Goal: Task Accomplishment & Management: Manage account settings

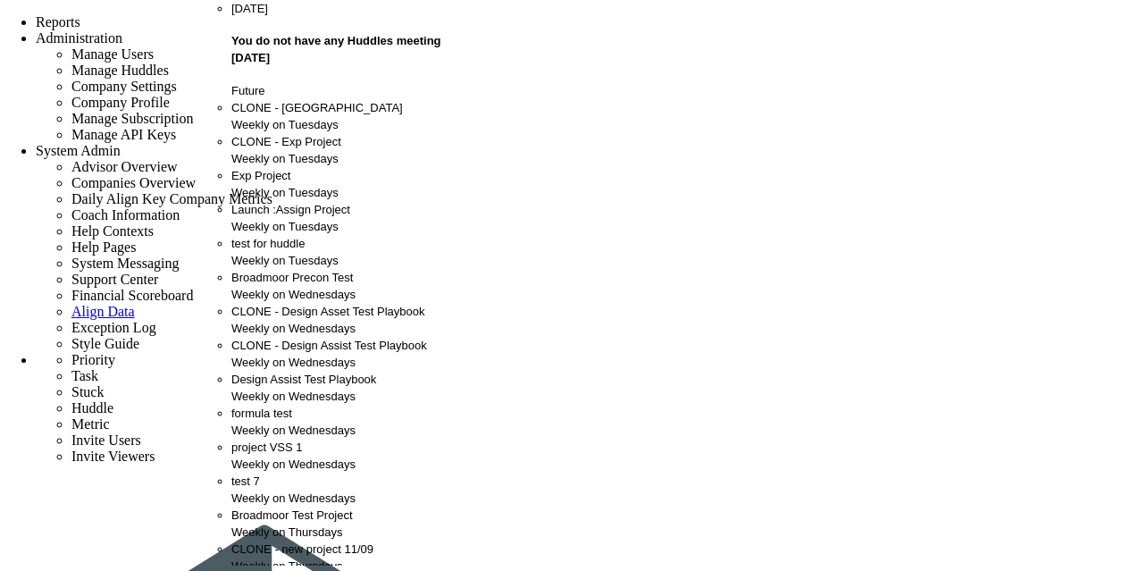
scroll to position [844, 0]
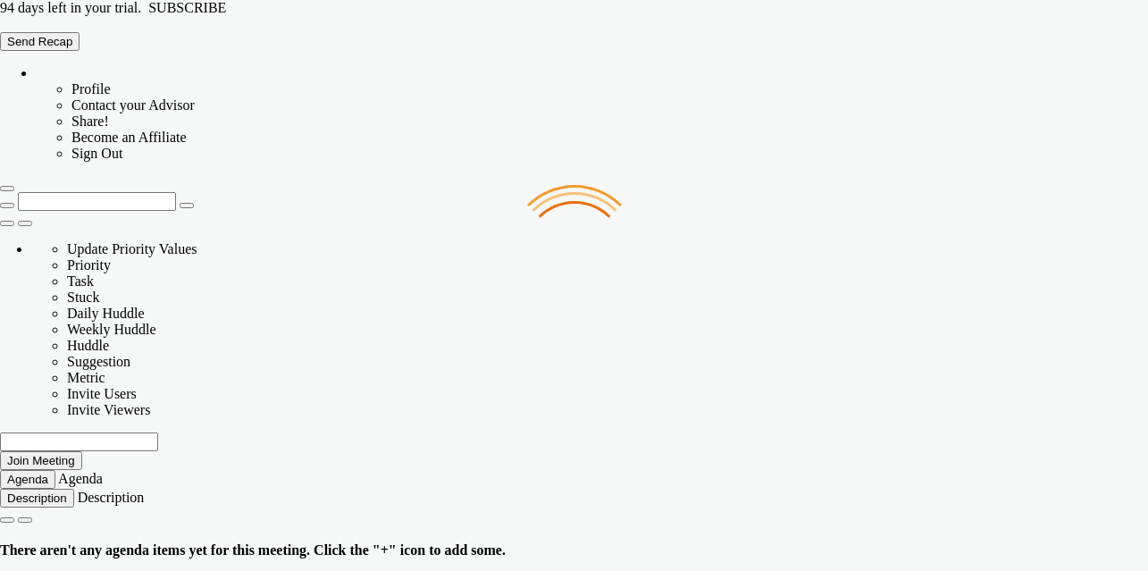
type input "Monday, October 6, 2025"
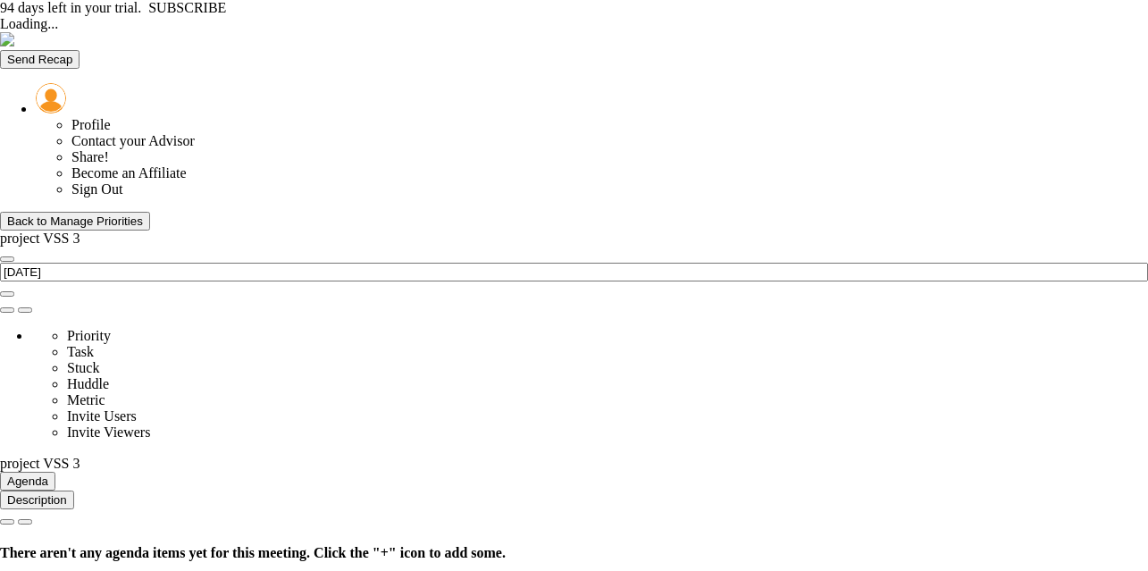
type input "[DATE]"
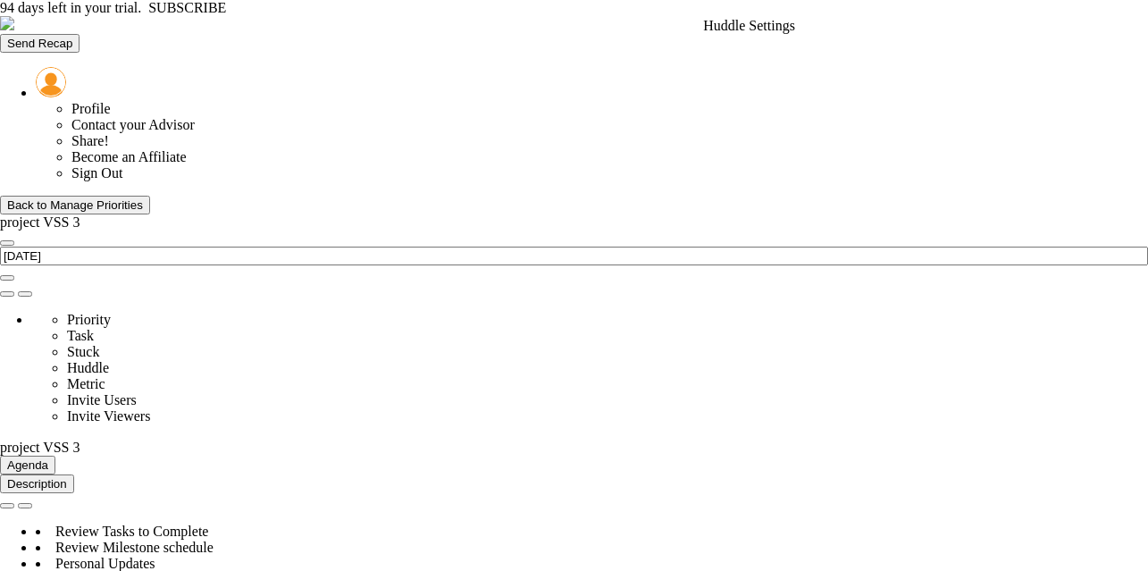
click at [7, 294] on span at bounding box center [7, 294] width 0 height 0
type input "[PERSON_NAME]"
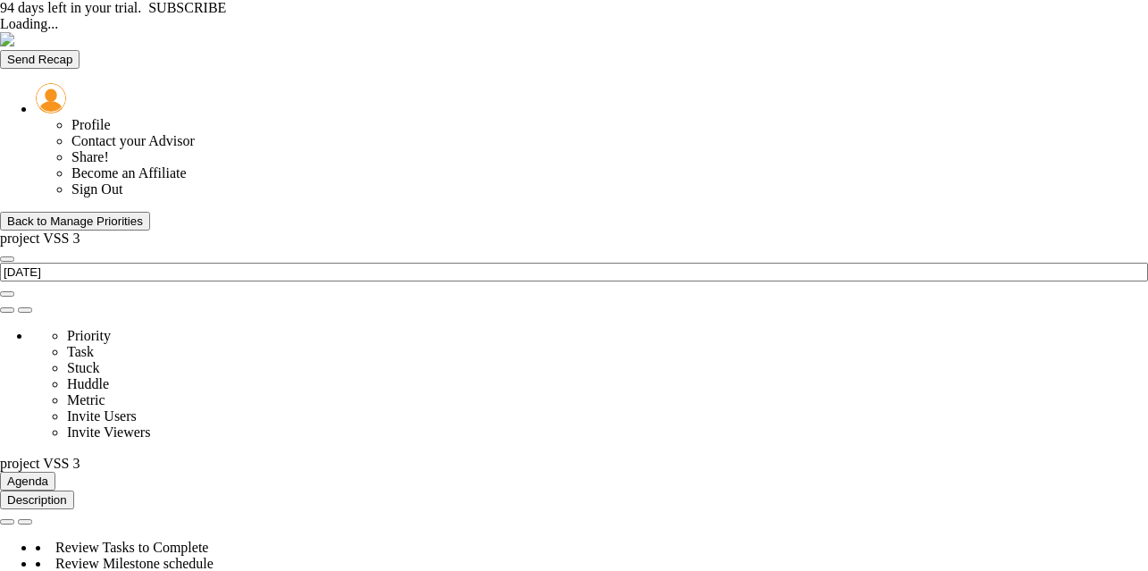
type input "[DATE]"
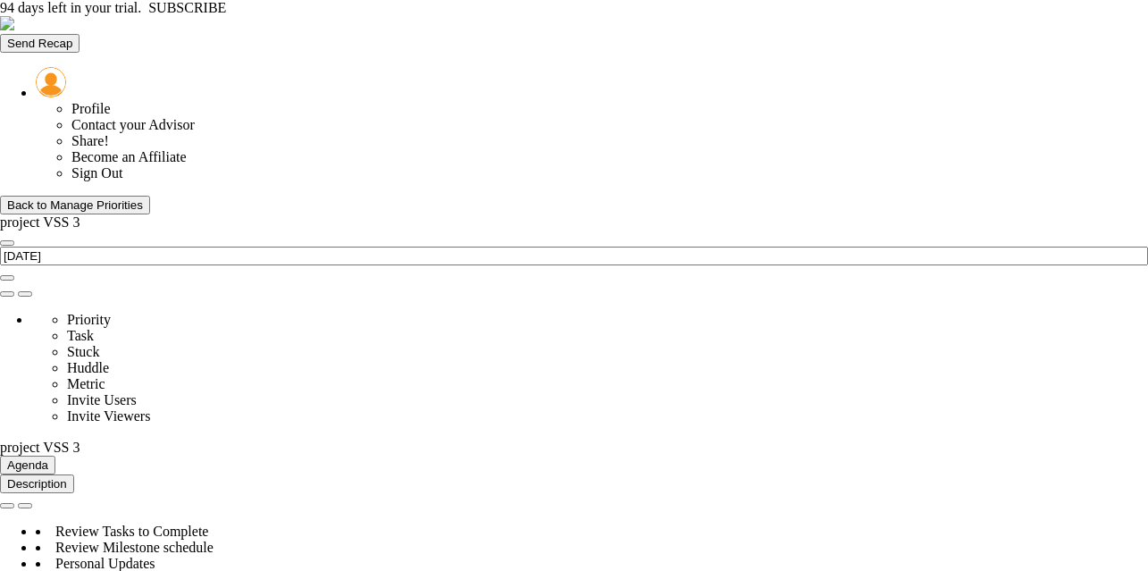
scroll to position [63, 154]
click at [7, 294] on span at bounding box center [7, 294] width 0 height 0
type input "project VSS 3"
type input "[PERSON_NAME]"
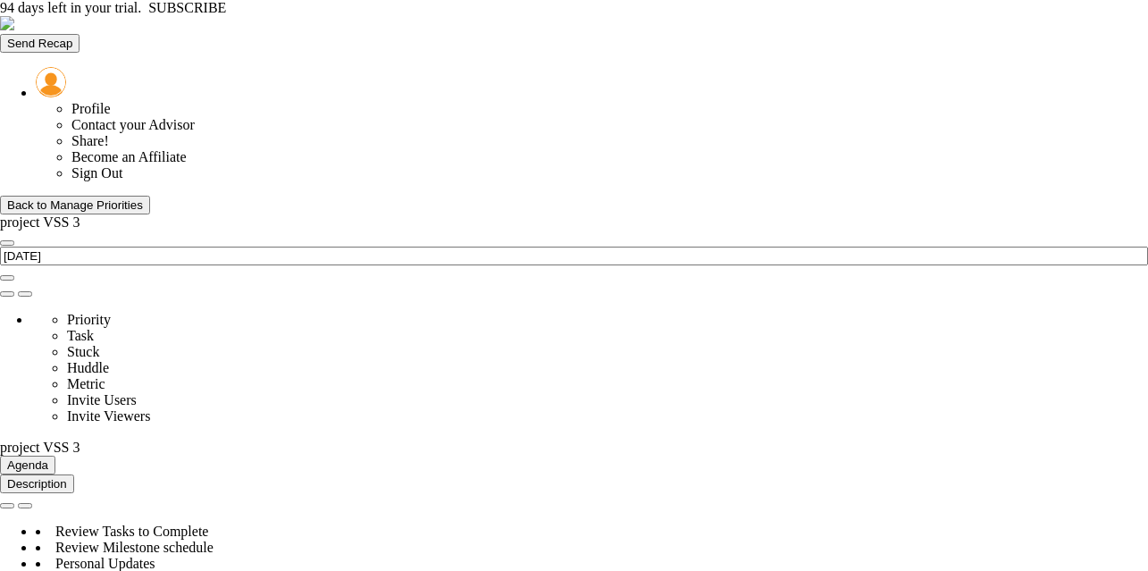
checkbox input "true"
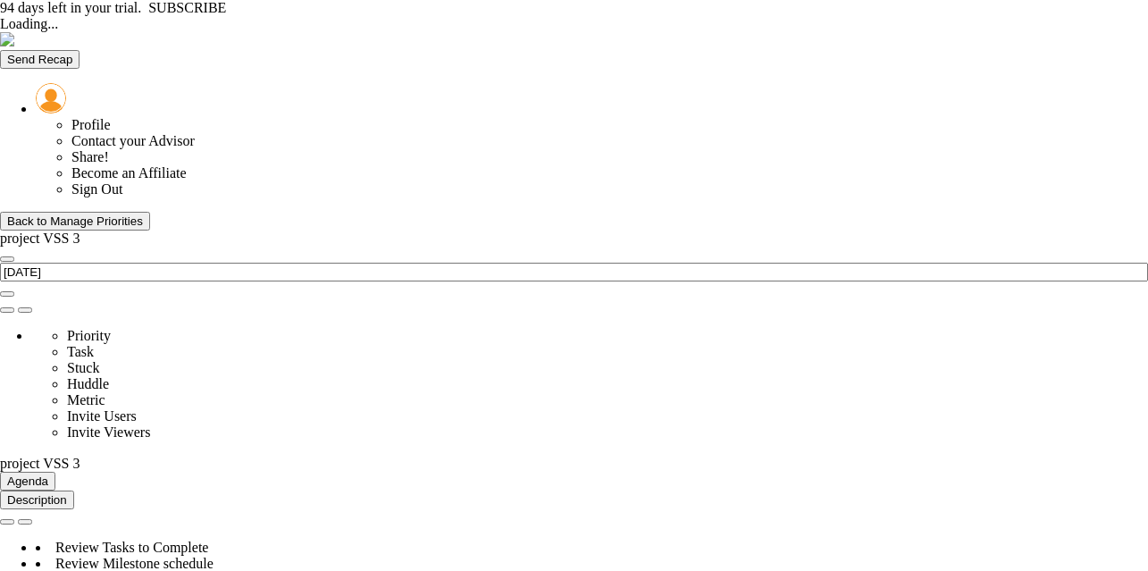
type input "[DATE]"
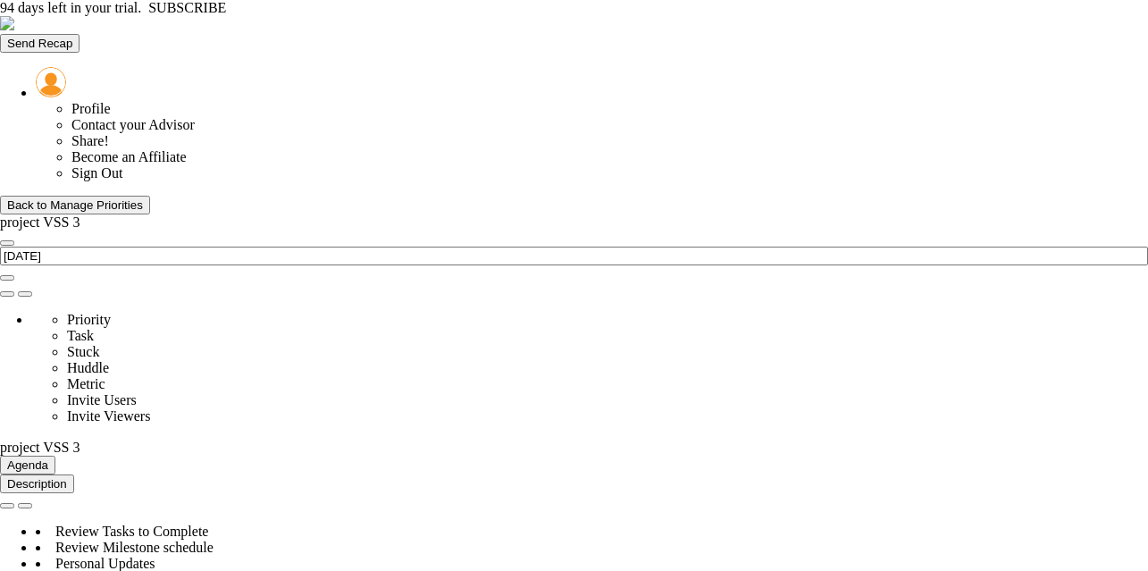
scroll to position [63, 154]
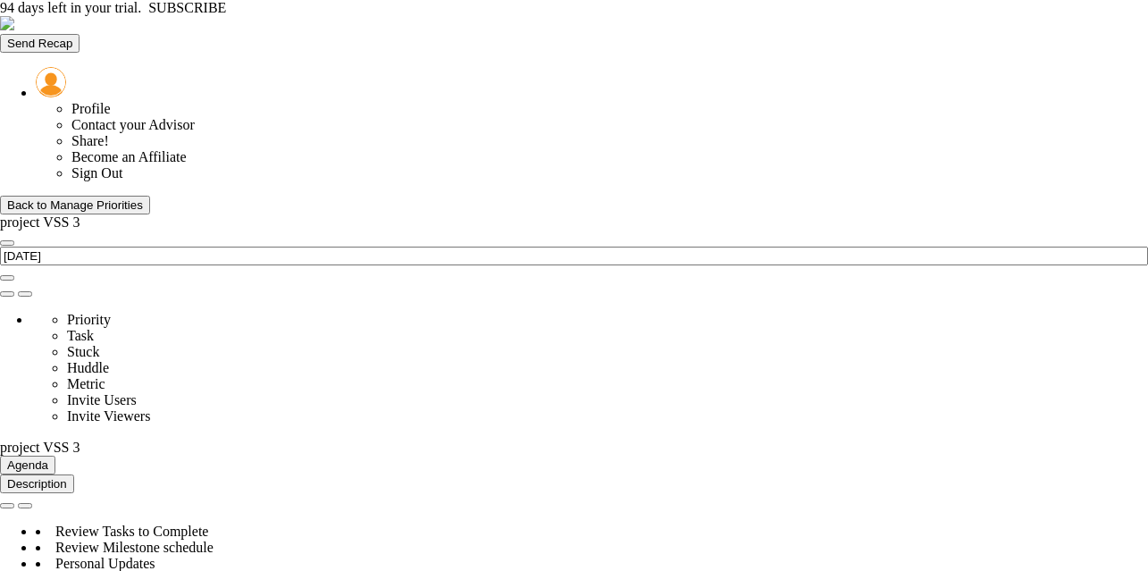
type input "[DATE]"
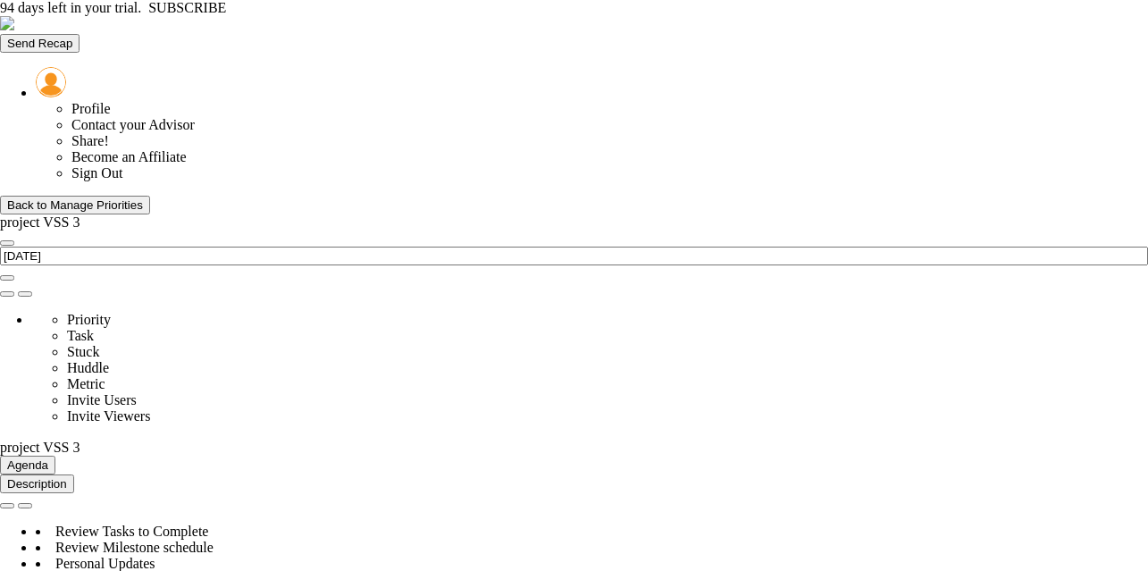
type input "test task 1"
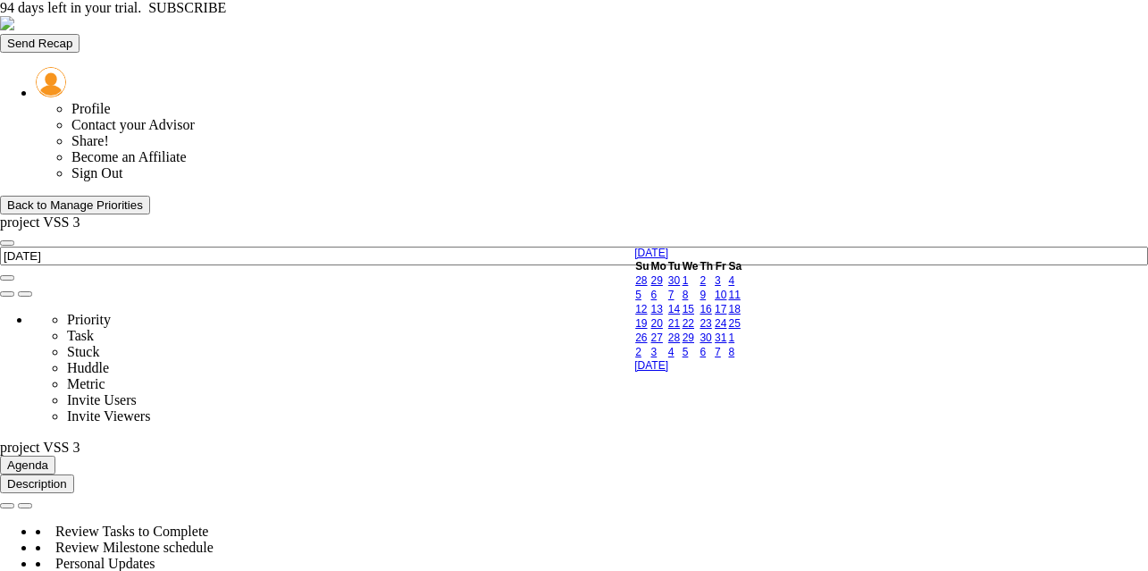
click at [663, 315] on link "13" at bounding box center [657, 309] width 12 height 13
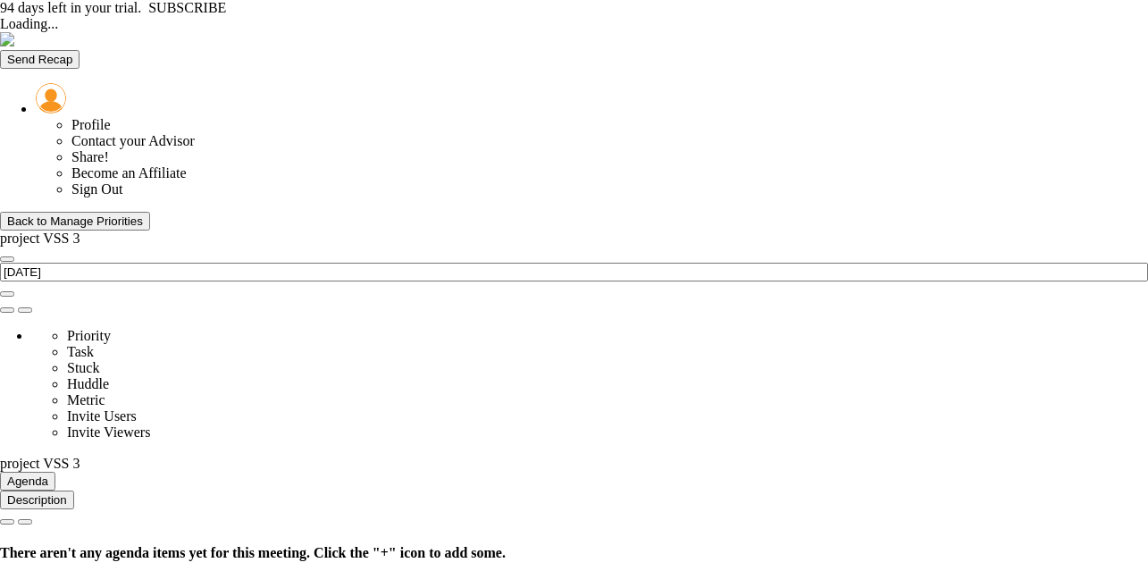
type input "[DATE]"
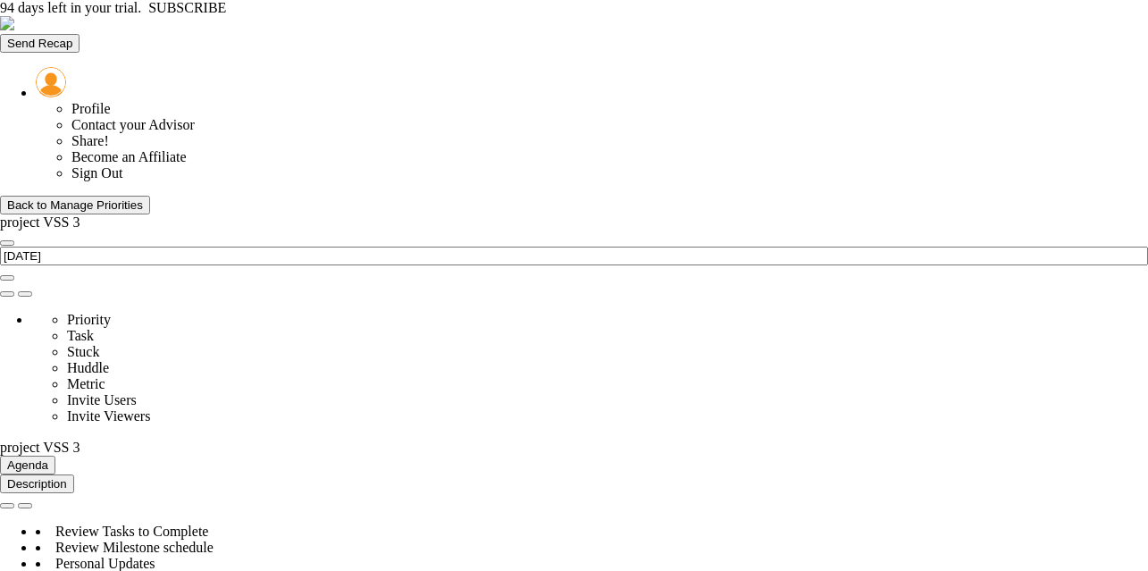
scroll to position [2408, 0]
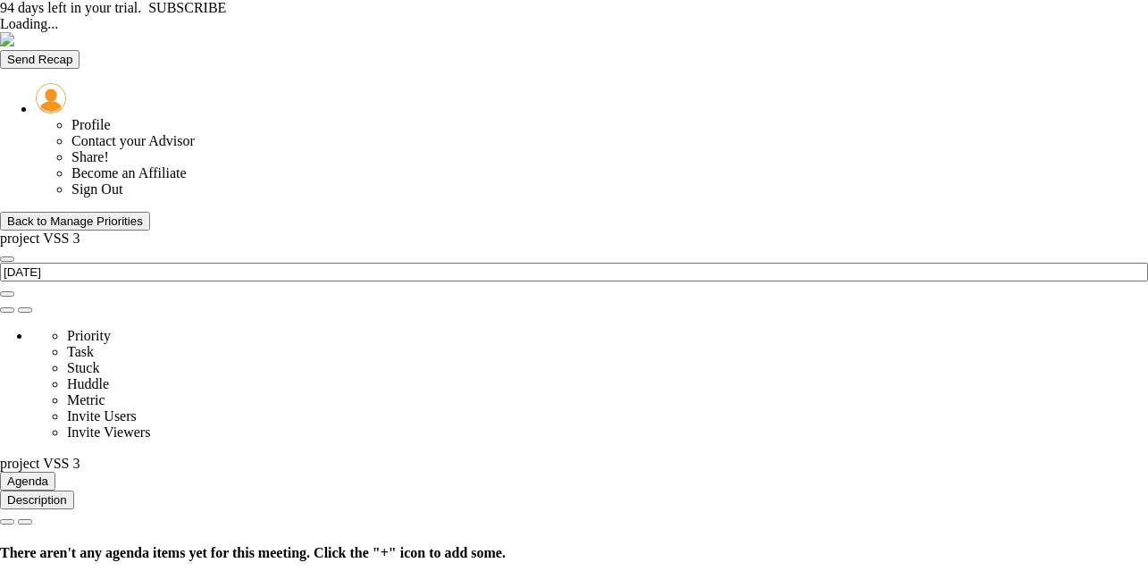
type input "[DATE]"
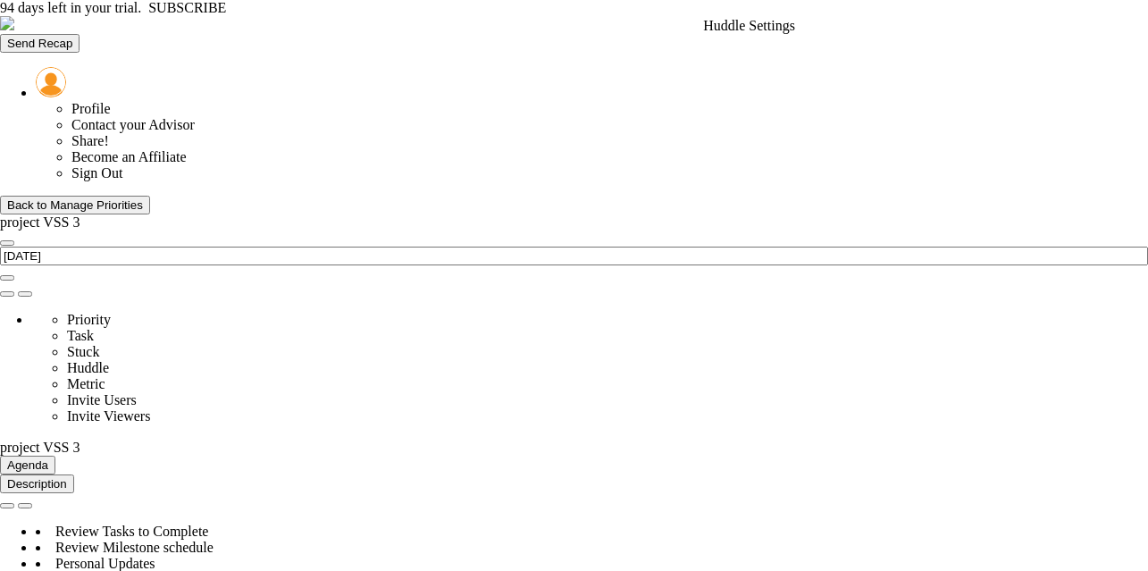
click at [7, 294] on span at bounding box center [7, 294] width 0 height 0
type input "project VSS 3"
type input "[PERSON_NAME]"
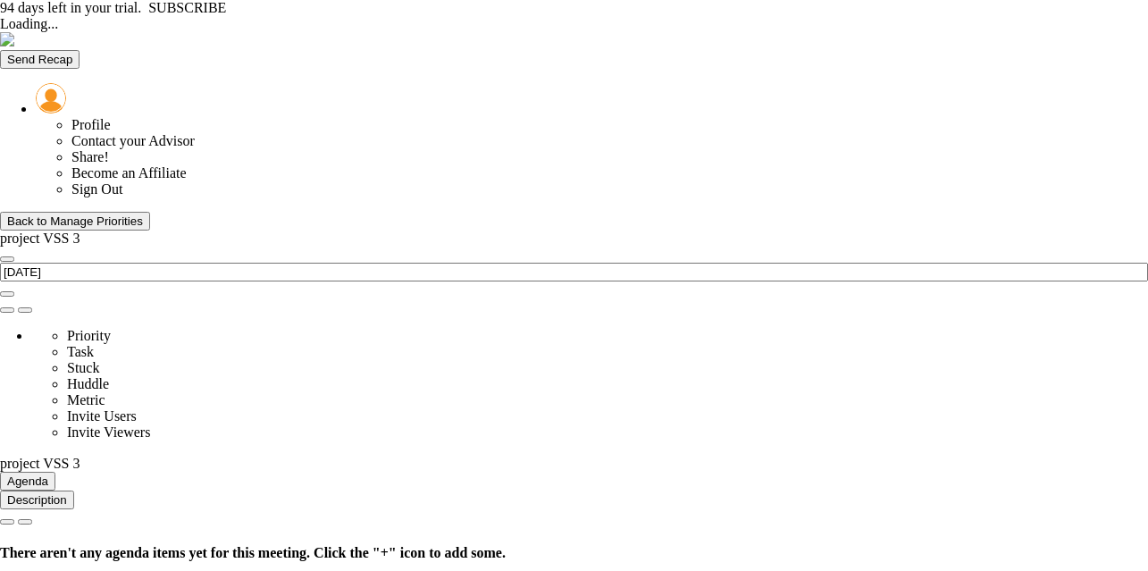
type input "[DATE]"
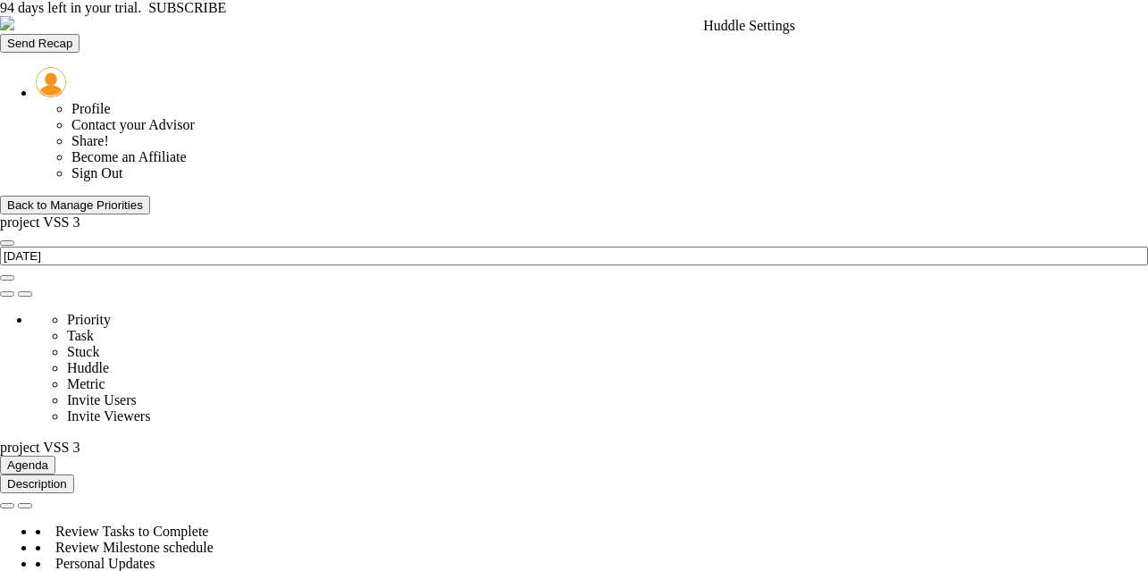
click at [7, 294] on span at bounding box center [7, 294] width 0 height 0
type input "project VSS 3"
type input "[PERSON_NAME]"
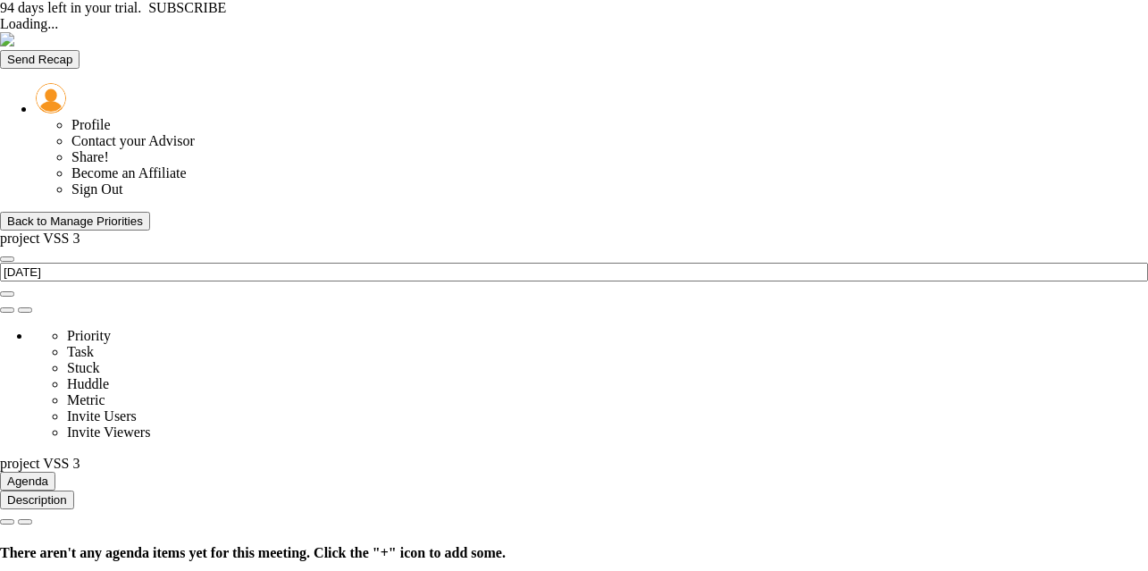
type input "[DATE]"
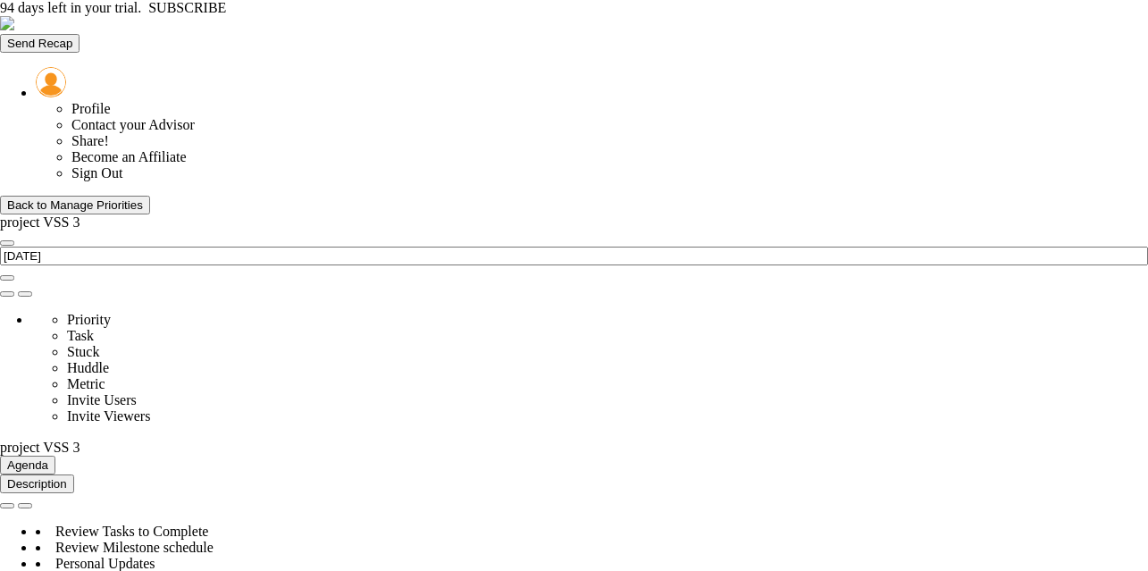
scroll to position [893162, 893070]
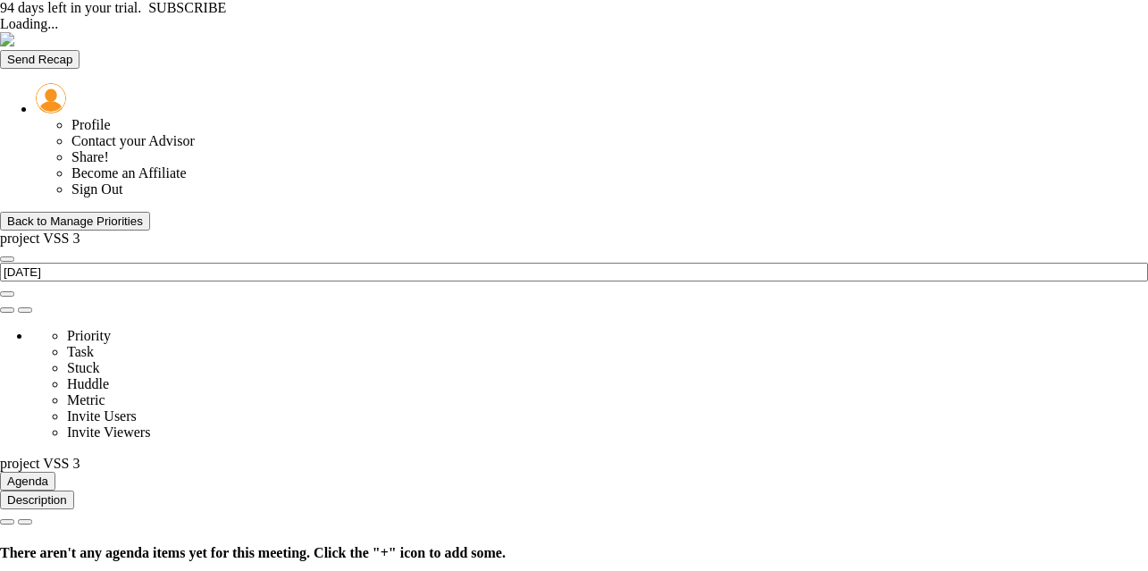
type input "[DATE]"
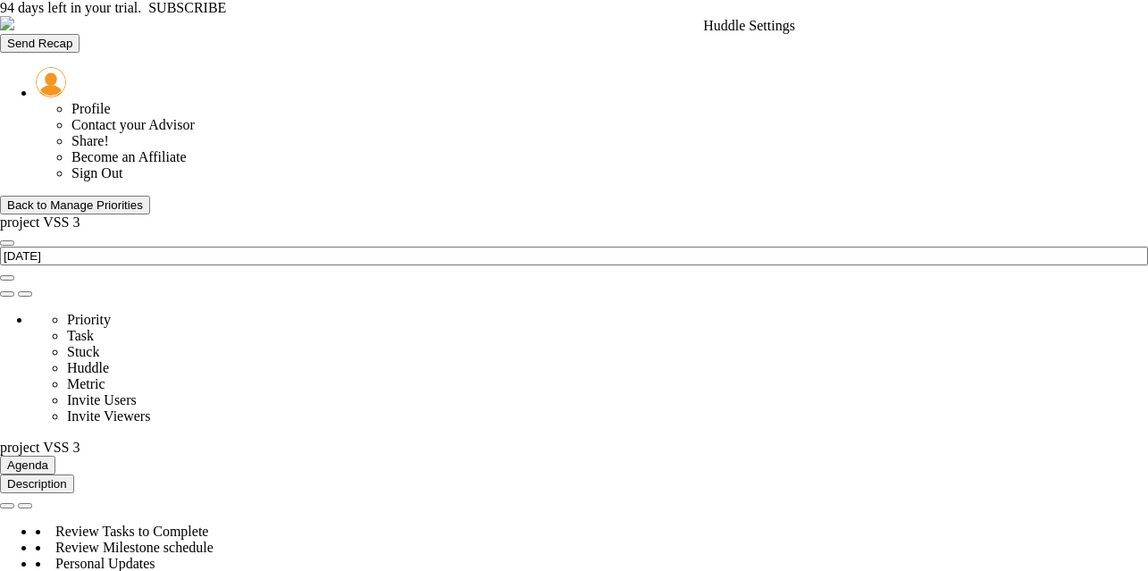
click at [7, 294] on span at bounding box center [7, 294] width 0 height 0
type input "project VSS 3"
type input "[PERSON_NAME]"
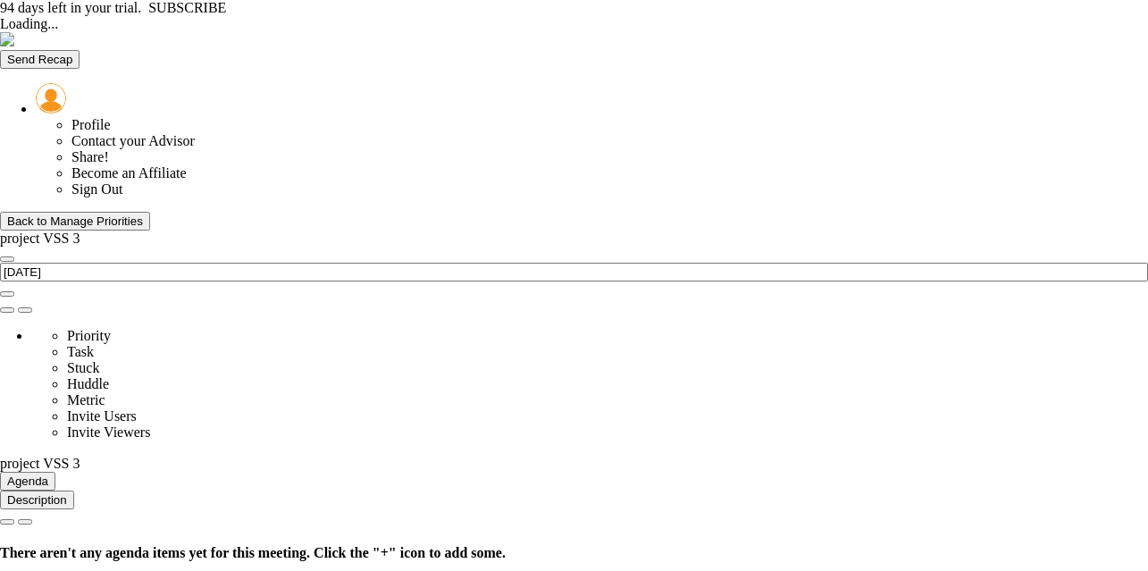
type input "[DATE]"
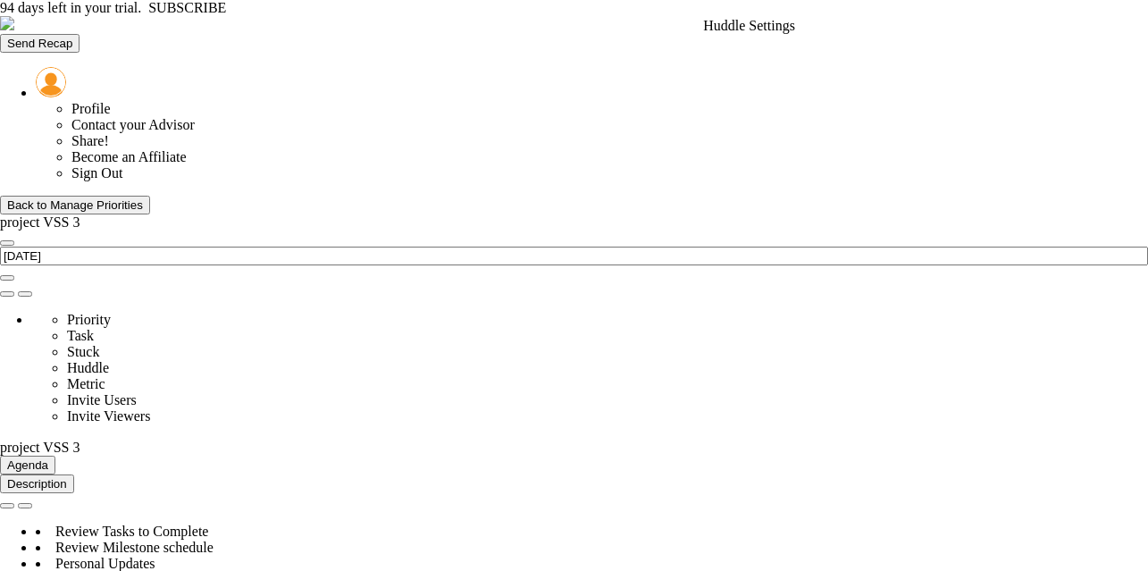
click at [7, 294] on span at bounding box center [7, 294] width 0 height 0
type input "project VSS 3"
type input "[PERSON_NAME]"
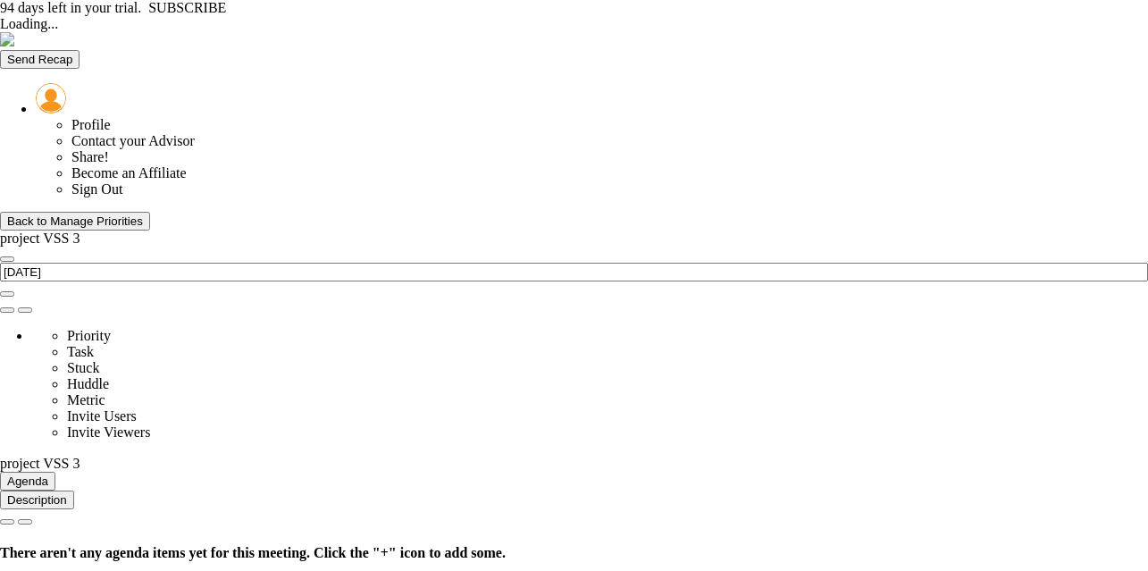
type input "[DATE]"
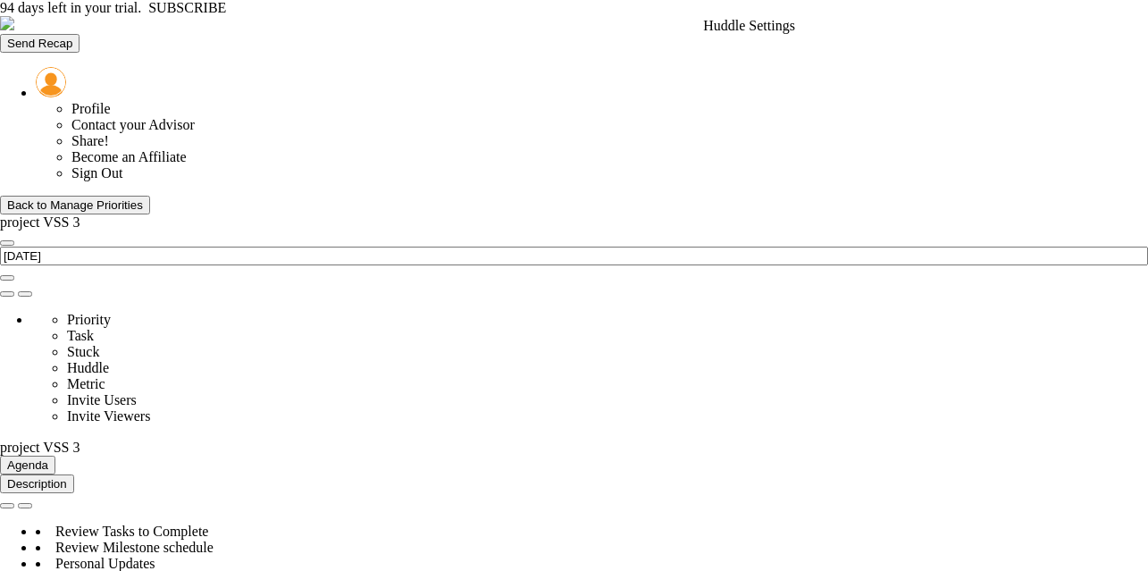
click at [7, 294] on span at bounding box center [7, 294] width 0 height 0
type input "project VSS 3"
type input "[PERSON_NAME]"
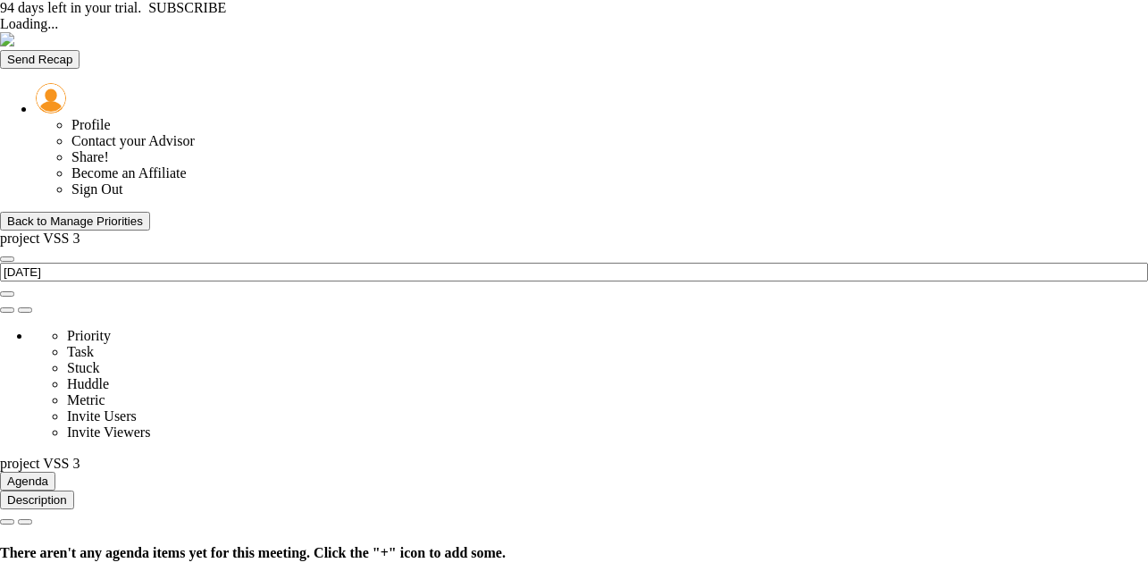
type input "[DATE]"
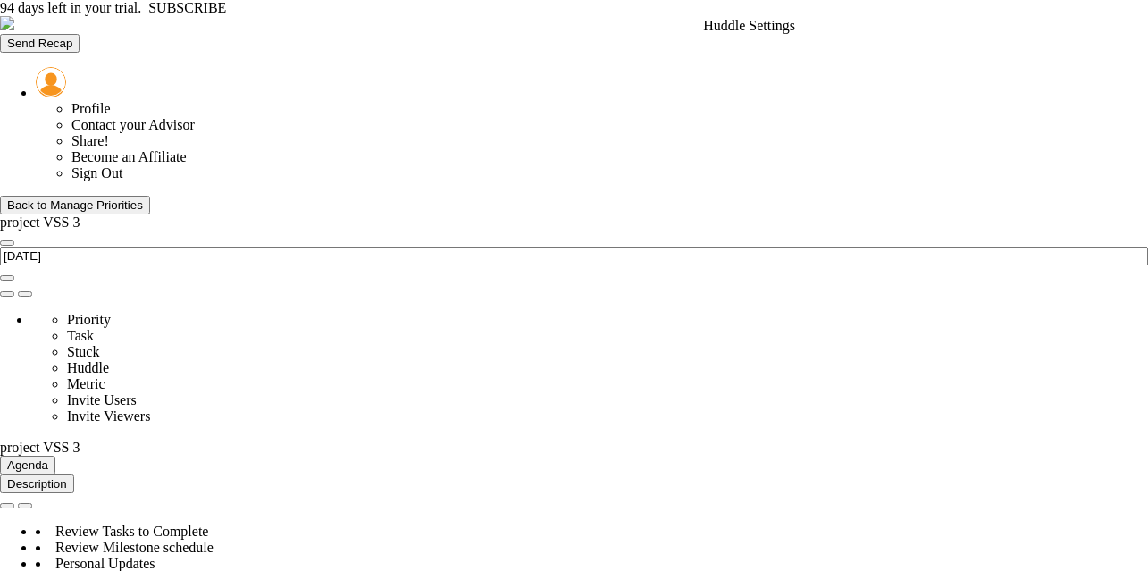
click at [7, 294] on span at bounding box center [7, 294] width 0 height 0
type input "project VSS 3"
type input "[PERSON_NAME]"
click at [7, 294] on span at bounding box center [7, 294] width 0 height 0
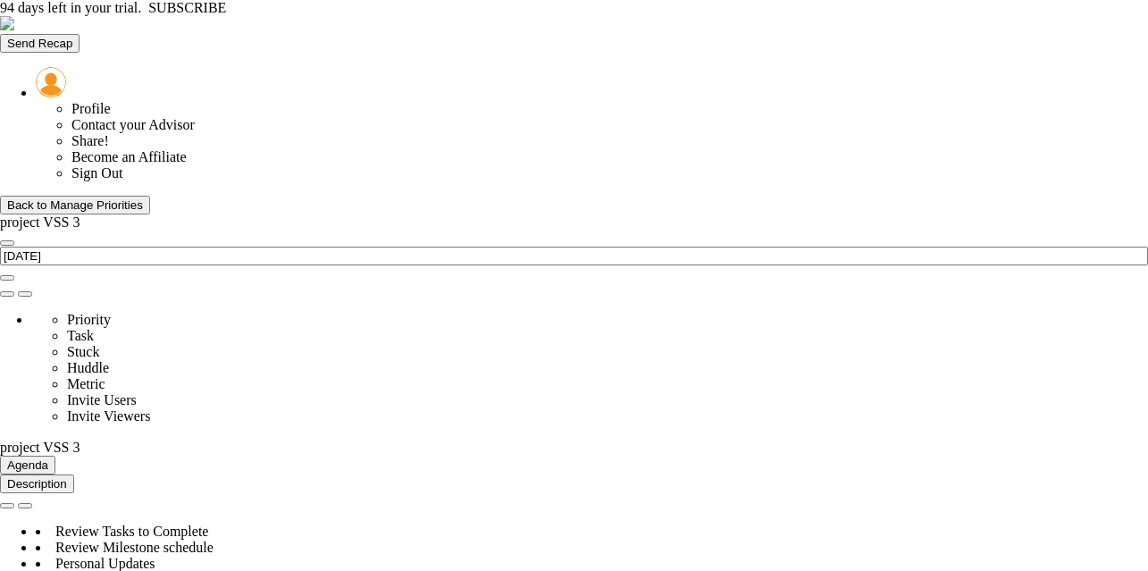
type input "project VSS 3"
type input "[PERSON_NAME]"
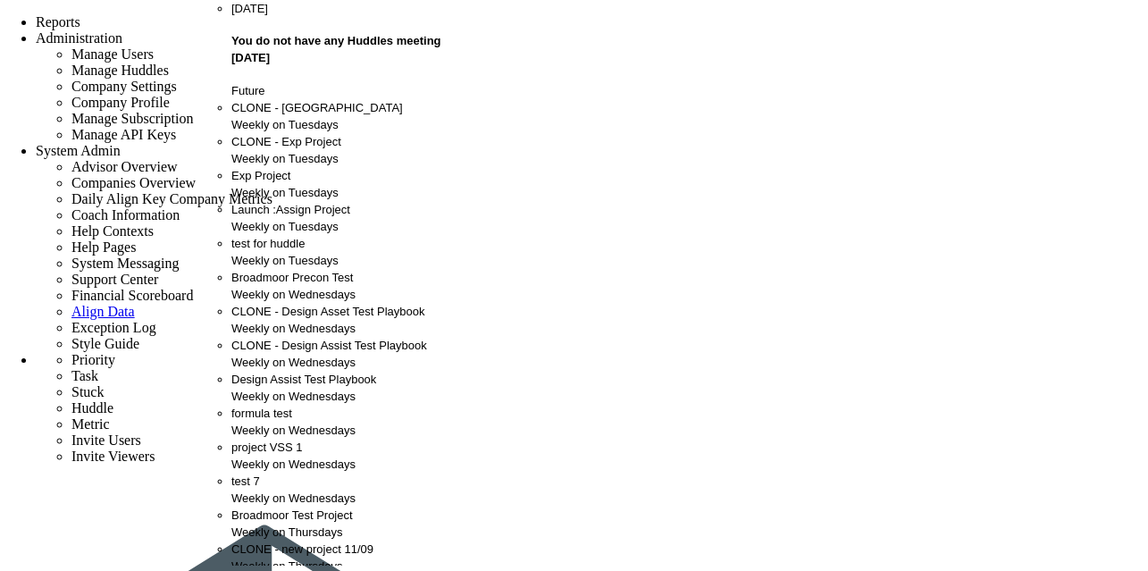
scroll to position [844, 0]
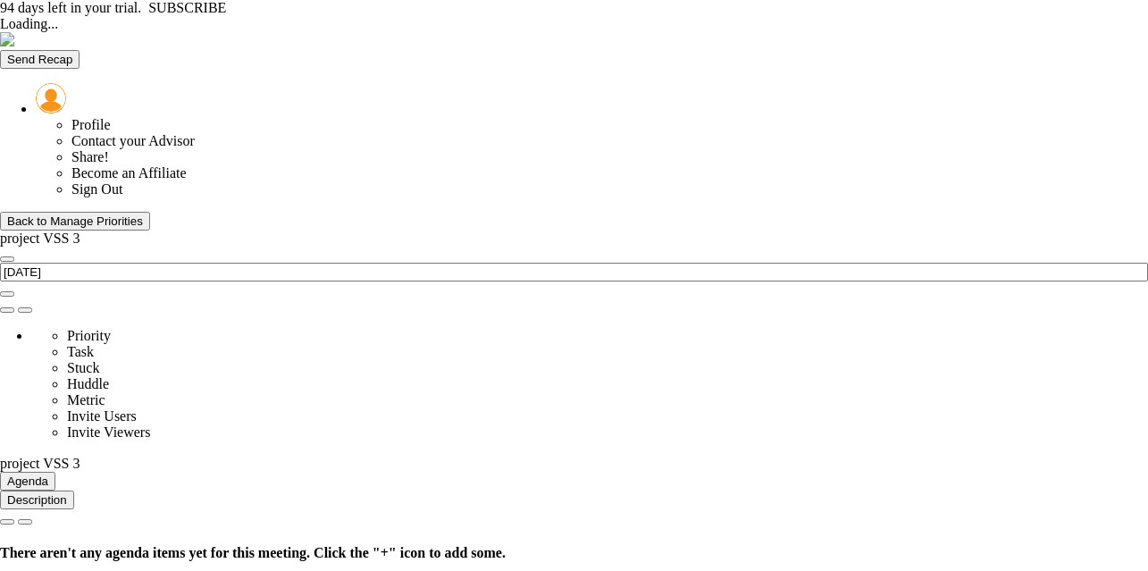
type input "[DATE]"
